Goal: Transaction & Acquisition: Download file/media

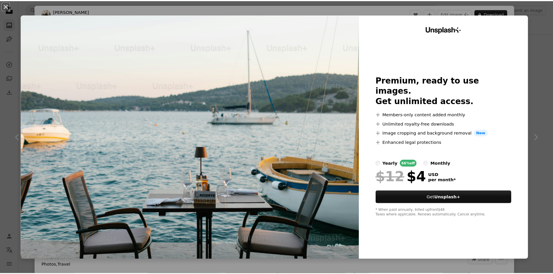
scroll to position [580, 0]
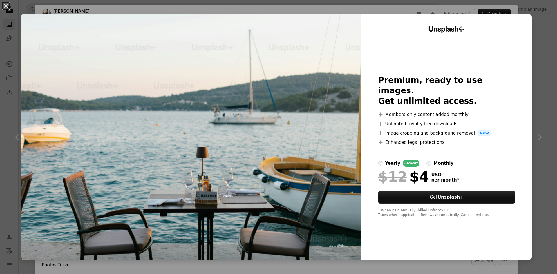
click at [539, 97] on div "An X shape Unsplash+ Premium, ready to use images. Get unlimited access. A plus…" at bounding box center [278, 137] width 557 height 274
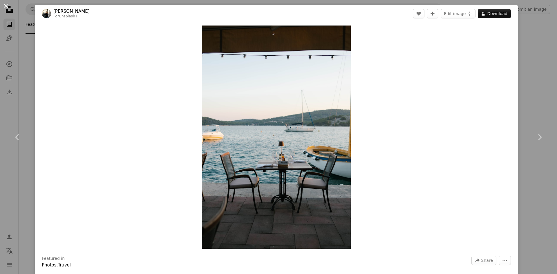
click at [5, 3] on button "An X shape" at bounding box center [5, 5] width 7 height 7
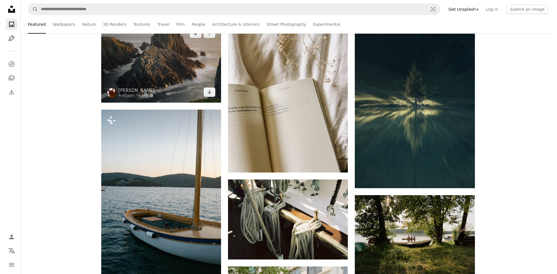
scroll to position [1334, 0]
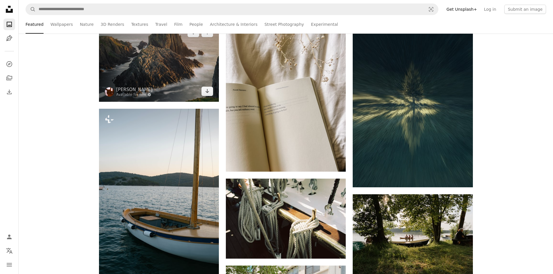
click at [189, 70] on img at bounding box center [159, 62] width 120 height 80
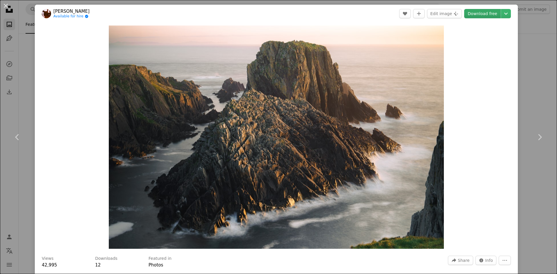
click at [483, 14] on link "Download free" at bounding box center [482, 13] width 37 height 9
